Goal: Task Accomplishment & Management: Manage account settings

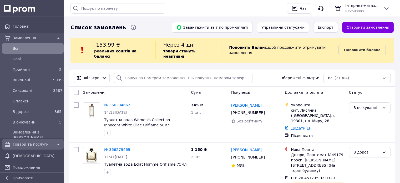
click at [42, 143] on span "Товари та послуги" at bounding box center [33, 143] width 40 height 5
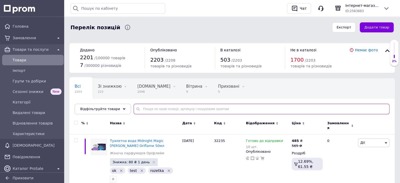
click at [285, 107] on input "text" at bounding box center [262, 109] width 256 height 11
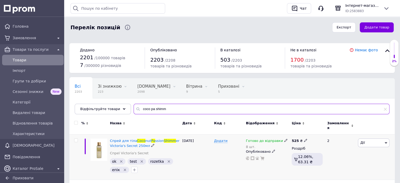
type input "coco pa shimm"
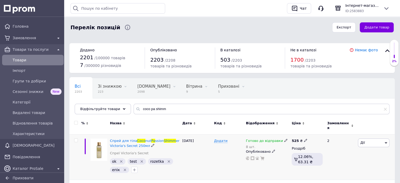
click at [284, 139] on use at bounding box center [285, 140] width 3 height 3
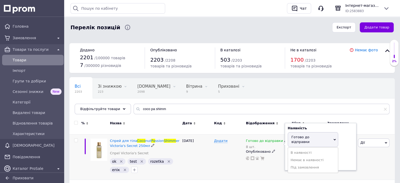
click at [340, 152] on div "Залишки 8 шт." at bounding box center [321, 159] width 66 height 17
drag, startPoint x: 297, startPoint y: 153, endPoint x: 284, endPoint y: 155, distance: 12.9
click at [284, 155] on div "Готово до відправки 8 шт. Наявність Готово до відправки В наявності Немає в ная…" at bounding box center [267, 149] width 43 height 22
type input "11"
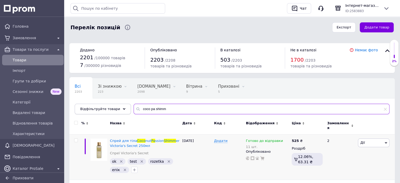
drag, startPoint x: 149, startPoint y: 109, endPoint x: 115, endPoint y: 112, distance: 34.6
click at [120, 112] on div "Відфільтруйте товари coco pa shimm" at bounding box center [232, 109] width 315 height 11
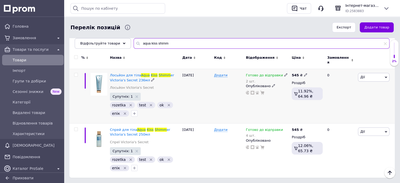
scroll to position [73, 0]
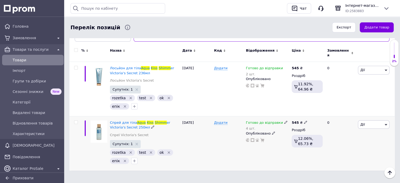
type input "aqua kiss shimm"
click at [284, 120] on icon at bounding box center [285, 121] width 3 height 3
click at [346, 132] on div "Залишки 4 шт." at bounding box center [321, 140] width 66 height 17
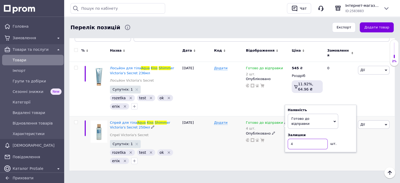
click at [295, 139] on input "4" at bounding box center [308, 144] width 40 height 11
type input "7"
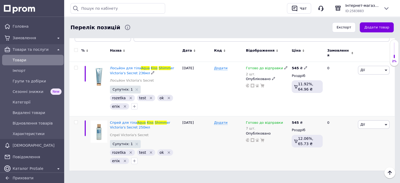
scroll to position [0, 0]
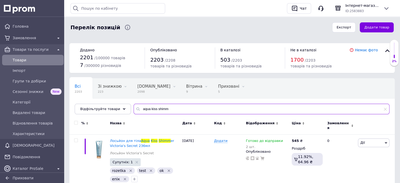
drag, startPoint x: 152, startPoint y: 108, endPoint x: 131, endPoint y: 109, distance: 21.0
click at [135, 110] on input "aqua kiss shimm" at bounding box center [262, 109] width 256 height 11
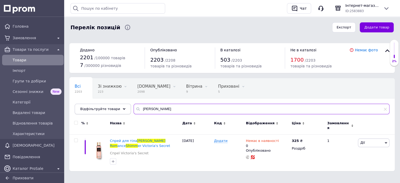
drag, startPoint x: 176, startPoint y: 109, endPoint x: 78, endPoint y: 108, distance: 98.0
click at [83, 108] on div "Відфільтруйте товари amber rom shimm" at bounding box center [232, 109] width 315 height 11
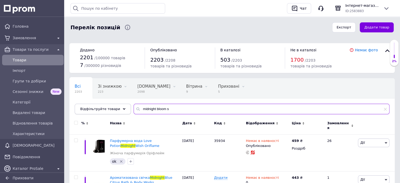
type input "midnight bloom sh"
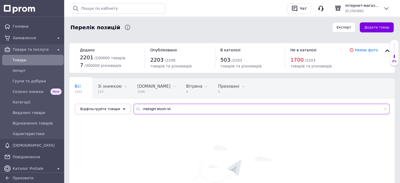
drag, startPoint x: 172, startPoint y: 111, endPoint x: 102, endPoint y: 116, distance: 70.4
click at [102, 116] on div "Всі 2203 Зі знижкою 223 Видалити Редагувати Bigl.ua 2098 Видалити Редагувати Ві…" at bounding box center [231, 156] width 325 height 157
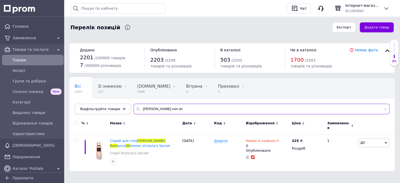
type input "amber rom sh"
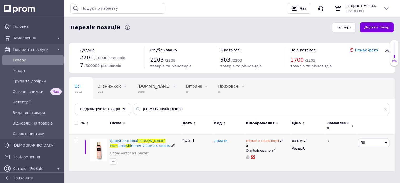
click at [280, 139] on use at bounding box center [281, 140] width 3 height 3
click at [295, 159] on li "Готово до відправки" at bounding box center [309, 161] width 50 height 7
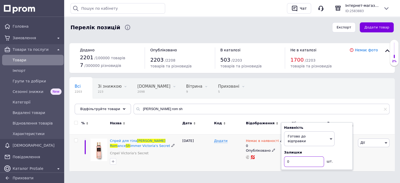
drag, startPoint x: 289, startPoint y: 153, endPoint x: 279, endPoint y: 154, distance: 10.5
click at [279, 154] on div "Немає в наявності 0 Наявність Готово до відправки В наявності Немає в наявності…" at bounding box center [267, 148] width 43 height 21
type input "2"
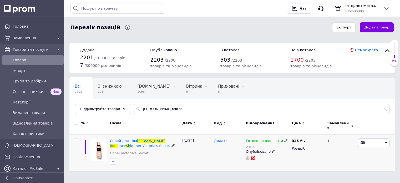
click at [304, 139] on use at bounding box center [305, 140] width 3 height 3
drag, startPoint x: 315, startPoint y: 132, endPoint x: 311, endPoint y: 132, distance: 4.5
click at [311, 132] on input "325" at bounding box center [330, 135] width 40 height 11
type input "525"
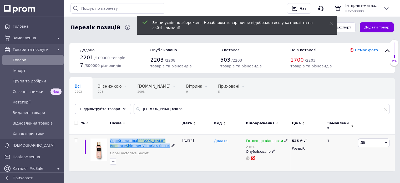
drag, startPoint x: 117, startPoint y: 140, endPoint x: 110, endPoint y: 137, distance: 7.2
click at [110, 138] on div "Спрей для тіла Amber Rom ance Sh immer Victoria's Secret" at bounding box center [145, 142] width 70 height 9
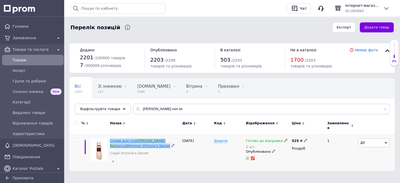
click at [130, 144] on span "Sh" at bounding box center [128, 146] width 4 height 4
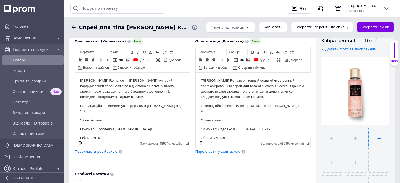
scroll to position [105, 0]
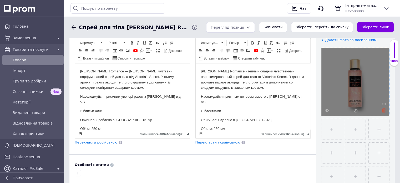
click at [385, 111] on icon at bounding box center [384, 110] width 4 height 4
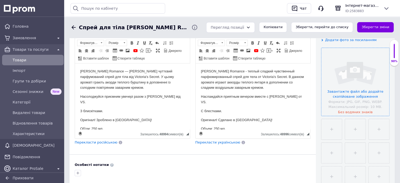
click at [354, 93] on input "file" at bounding box center [355, 82] width 68 height 68
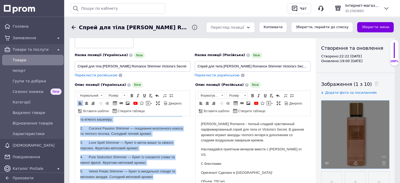
scroll to position [61, 0]
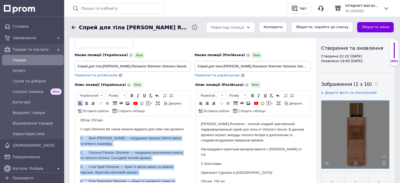
drag, startPoint x: 159, startPoint y: 156, endPoint x: 78, endPoint y: 140, distance: 82.5
click at [78, 140] on html "Amber Romance — теплий солодкий чуттєвий парфумований спрей для тіла від Victor…" at bounding box center [132, 139] width 115 height 168
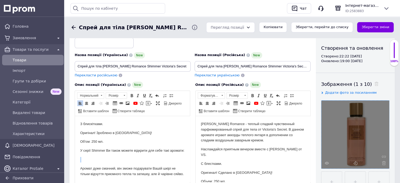
scroll to position [50, 0]
drag, startPoint x: 102, startPoint y: 145, endPoint x: 75, endPoint y: 141, distance: 27.1
click at [75, 141] on html "Amber Romance — теплий солодкий чуттєвий парфумований спрей для тіла від Victor…" at bounding box center [132, 128] width 115 height 105
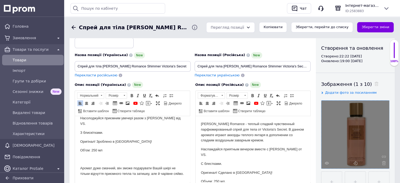
click at [80, 161] on html "Amber Romance — теплий солодкий чуттєвий парфумований спрей для тіла від Victor…" at bounding box center [132, 133] width 115 height 97
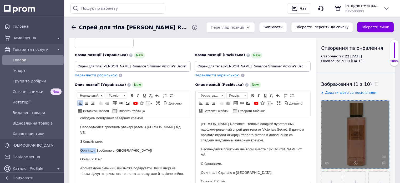
drag, startPoint x: 97, startPoint y: 145, endPoint x: 141, endPoint y: 258, distance: 122.1
click at [75, 143] on html "Amber Romance — теплий солодкий чуттєвий парфумований спрей для тіла від Victor…" at bounding box center [132, 138] width 115 height 88
click at [111, 148] on p "Зроблено в США!" at bounding box center [132, 151] width 104 height 6
drag, startPoint x: 95, startPoint y: 174, endPoint x: 147, endPoint y: 273, distance: 111.9
click at [75, 158] on html "Amber Romance — теплий солодкий чуттєвий парфумований спрей для тіла від Victor…" at bounding box center [132, 138] width 115 height 88
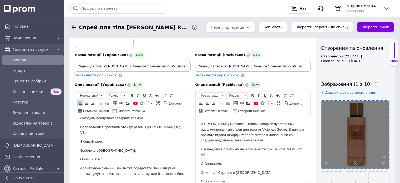
scroll to position [16, 0]
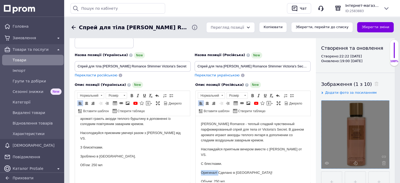
drag, startPoint x: 218, startPoint y: 172, endPoint x: 199, endPoint y: 172, distance: 19.5
click at [237, 172] on p "Сделано в США!" at bounding box center [253, 173] width 104 height 6
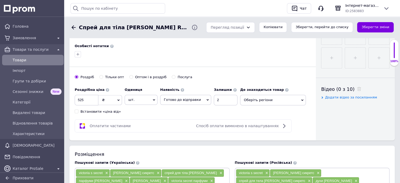
scroll to position [348, 0]
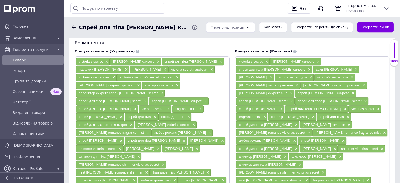
drag, startPoint x: 198, startPoint y: -145, endPoint x: 468, endPoint y: 11, distance: 311.3
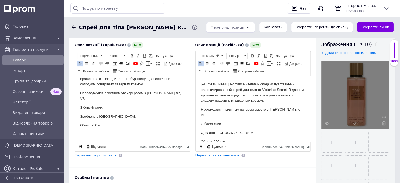
scroll to position [13, 0]
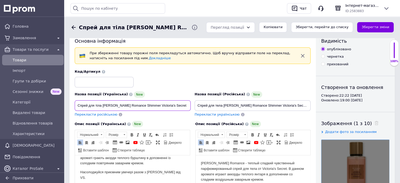
click at [171, 105] on input "Спрей для тіла Amber Romance Shimmer Victoria's Secret" at bounding box center [133, 105] width 116 height 11
drag, startPoint x: 168, startPoint y: 104, endPoint x: 181, endPoint y: 105, distance: 12.7
click at [181, 105] on input "Спрей для тіла Amber Romance Shimmer Victoria's Secret 250мл" at bounding box center [133, 105] width 116 height 11
type input "Спрей для тіла Amber Romance Shimmer Victoria's Secret 250мл"
click at [298, 106] on input "Спрей для тела Amber Romance Shimmer Victoria's Secret" at bounding box center [253, 105] width 116 height 11
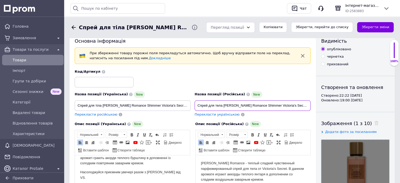
paste input "250мл"
click at [290, 105] on input "Спрей для тела Amber Romance Shimmer Victoria's Secret 250мл" at bounding box center [253, 105] width 116 height 11
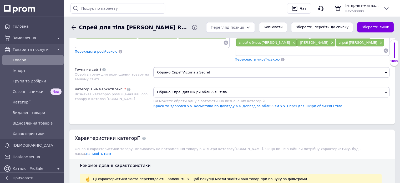
scroll to position [539, 0]
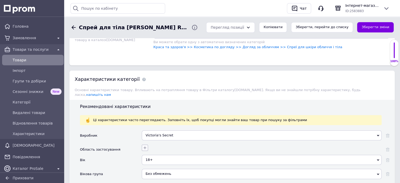
type input "Спрей для тела Amber Romance Shimmer Victoria's Secret 250мл"
click at [142, 144] on button "button" at bounding box center [145, 147] width 6 height 6
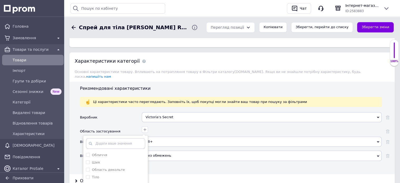
scroll to position [618, 0]
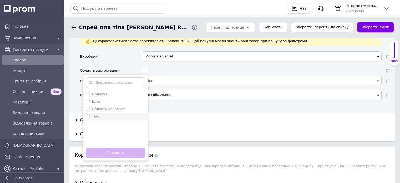
click at [89, 114] on input "Тіло" at bounding box center [87, 115] width 3 height 3
checkbox input "true"
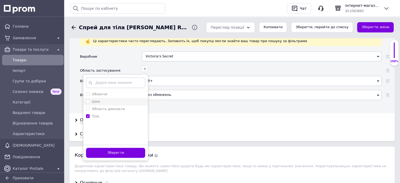
click at [89, 99] on label "Шия" at bounding box center [93, 101] width 14 height 5
click at [89, 99] on input "Шия" at bounding box center [87, 100] width 3 height 3
click at [90, 99] on label "Шия" at bounding box center [93, 101] width 14 height 5
click at [89, 99] on input "Шия" at bounding box center [87, 100] width 3 height 3
click at [89, 99] on span at bounding box center [88, 101] width 4 height 4
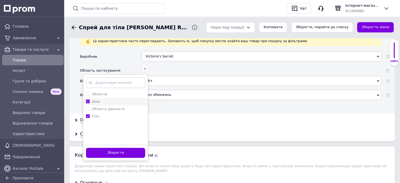
click at [89, 99] on input "Шия" at bounding box center [87, 100] width 3 height 3
click at [88, 99] on input "Шия" at bounding box center [87, 100] width 3 height 3
checkbox input "true"
click at [89, 107] on декольте "Область декольте" at bounding box center [87, 108] width 3 height 3
checkbox декольте "true"
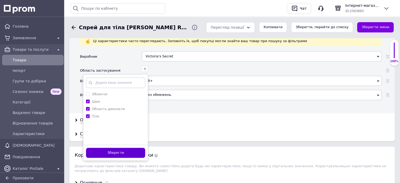
click at [122, 147] on button "Зберегти" at bounding box center [115, 152] width 59 height 10
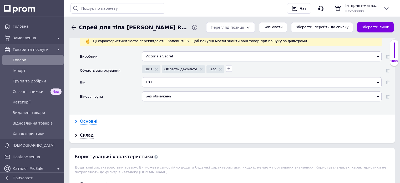
click at [90, 118] on div "Основні" at bounding box center [88, 121] width 17 height 6
click at [88, 118] on div "Основні" at bounding box center [88, 121] width 17 height 6
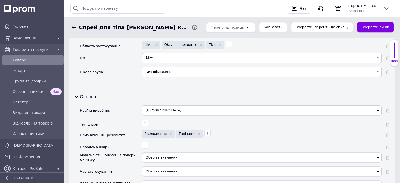
scroll to position [671, 0]
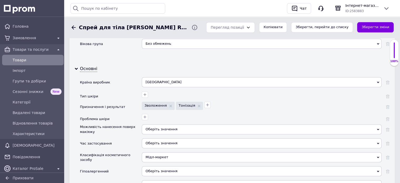
click at [172, 152] on div "Мідл-маркет" at bounding box center [262, 157] width 240 height 10
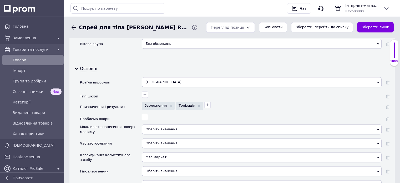
click at [179, 138] on div "Оберіть значення" at bounding box center [262, 143] width 240 height 10
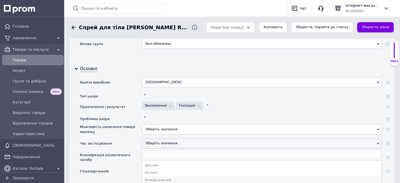
click at [159, 177] on div "Універсальний" at bounding box center [262, 179] width 234 height 5
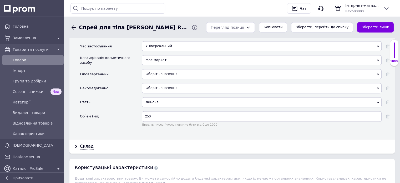
scroll to position [802, 0]
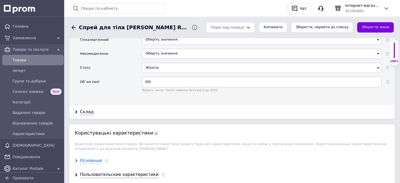
click at [95, 157] on div "Основные" at bounding box center [91, 160] width 22 height 6
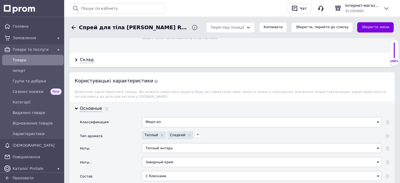
scroll to position [855, 0]
click at [105, 106] on icon at bounding box center [107, 108] width 4 height 4
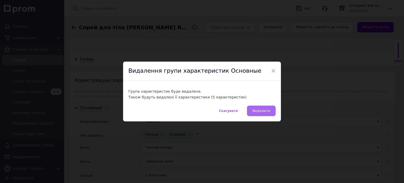
click at [269, 110] on button "Видалити" at bounding box center [261, 110] width 29 height 11
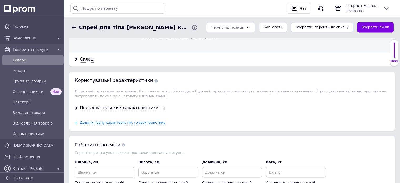
click at [101, 101] on div "Пользовательские характеристики" at bounding box center [231, 108] width 325 height 14
click at [102, 105] on div "Пользовательские характеристики" at bounding box center [119, 108] width 79 height 6
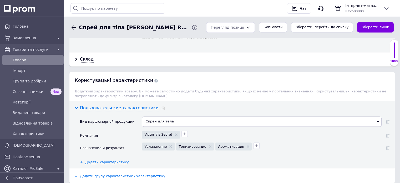
click at [102, 105] on div "Пользовательские характеристики" at bounding box center [119, 108] width 79 height 6
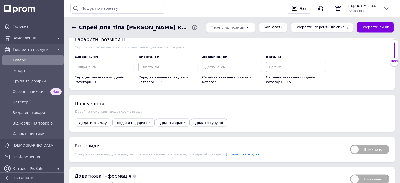
scroll to position [881, 0]
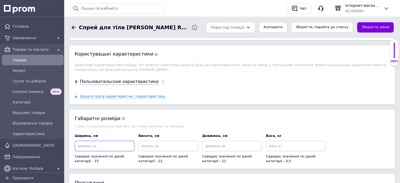
click at [104, 140] on input at bounding box center [105, 145] width 60 height 11
type input "18"
click at [162, 140] on input at bounding box center [168, 145] width 60 height 11
type input "10"
click at [215, 140] on input at bounding box center [232, 145] width 60 height 11
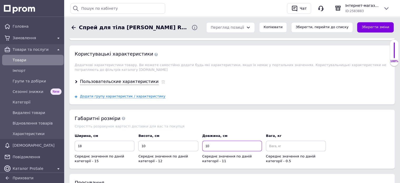
type input "10"
click at [272, 140] on input at bounding box center [296, 145] width 60 height 11
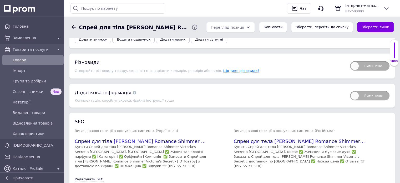
scroll to position [1045, 0]
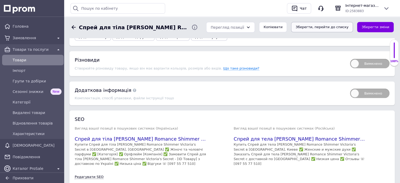
type input "0.5"
click at [327, 27] on button "Зберегти, перейти до списку" at bounding box center [322, 27] width 62 height 10
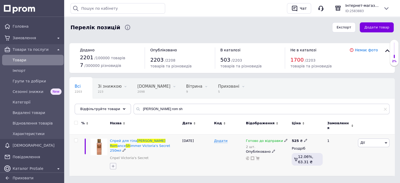
click at [113, 165] on icon "button" at bounding box center [113, 166] width 3 height 3
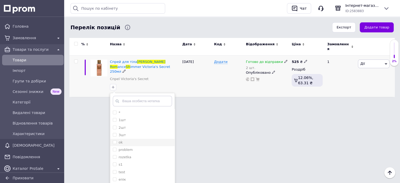
click at [115, 140] on input "ok" at bounding box center [114, 141] width 3 height 3
checkbox input "true"
click at [115, 155] on input "rozetka" at bounding box center [114, 156] width 3 height 3
checkbox input "true"
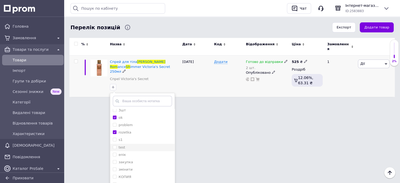
click at [114, 145] on input "test" at bounding box center [114, 146] width 3 height 3
checkbox input "true"
click at [115, 152] on input "епік" at bounding box center [114, 153] width 3 height 3
checkbox input "true"
click at [230, 113] on html "Головна Замовлення Товари та послуги Товари Імпорт Групи та добірки Сезонні зни…" at bounding box center [200, 16] width 400 height 191
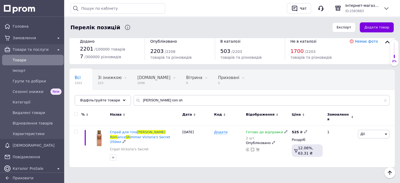
scroll to position [1, 0]
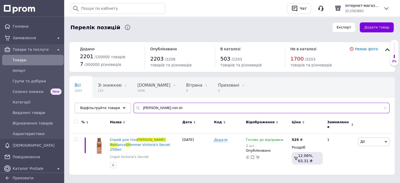
drag, startPoint x: 165, startPoint y: 110, endPoint x: 113, endPoint y: 107, distance: 51.4
click at [113, 107] on div "Відфільтруйте товари amber rom sh" at bounding box center [232, 108] width 315 height 11
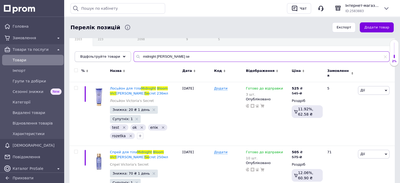
scroll to position [80, 0]
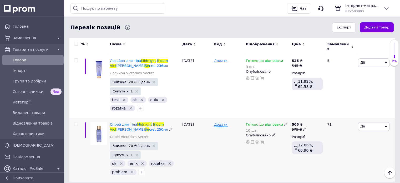
type input "midnight bloom vict se"
click at [76, 122] on input "checkbox" at bounding box center [75, 123] width 3 height 3
checkbox input "true"
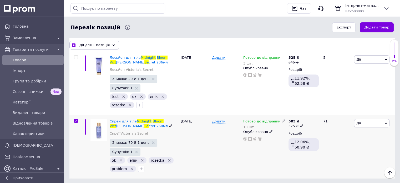
click at [359, 122] on span "Дії" at bounding box center [358, 123] width 4 height 4
click at [345, 150] on li "Копіювати" at bounding box center [354, 147] width 70 height 7
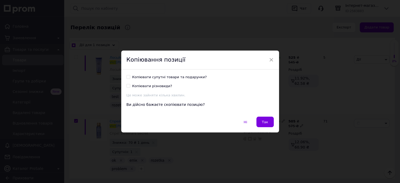
checkbox input "true"
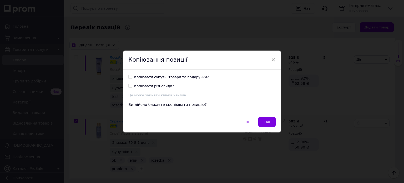
click at [129, 76] on input "Копіювати супутні товари та подарунки?" at bounding box center [129, 76] width 3 height 3
checkbox input "true"
click at [268, 124] on span "Так" at bounding box center [267, 122] width 6 height 4
checkbox input "true"
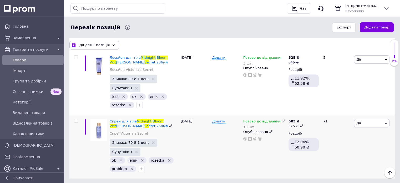
checkbox input "false"
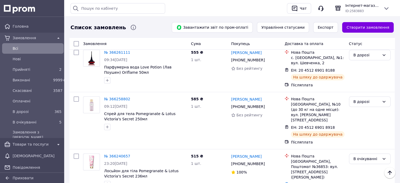
scroll to position [210, 0]
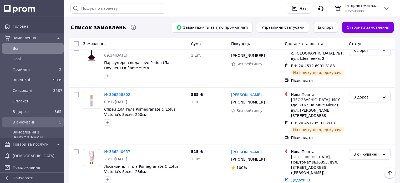
click at [44, 123] on span "В очікуванні" at bounding box center [32, 121] width 38 height 5
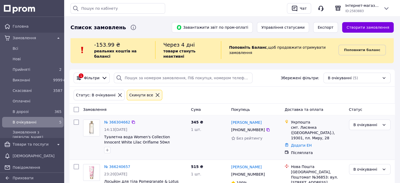
scroll to position [53, 0]
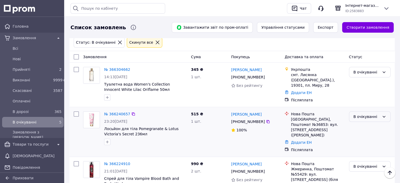
click at [377, 113] on div "В очікуванні" at bounding box center [370, 116] width 42 height 11
click at [366, 139] on li "Скасовано" at bounding box center [369, 139] width 41 height 9
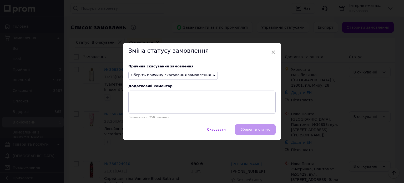
click at [184, 73] on span "Оберіть причину скасування замовлення" at bounding box center [171, 75] width 80 height 4
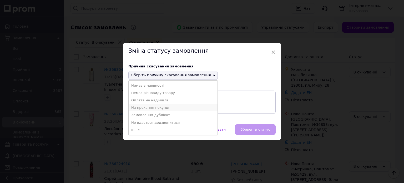
click at [168, 108] on li "На прохання покупця" at bounding box center [173, 107] width 89 height 7
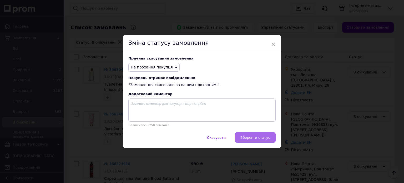
click at [261, 140] on button "Зберегти статус" at bounding box center [255, 137] width 41 height 11
